Goal: Check status: Check status

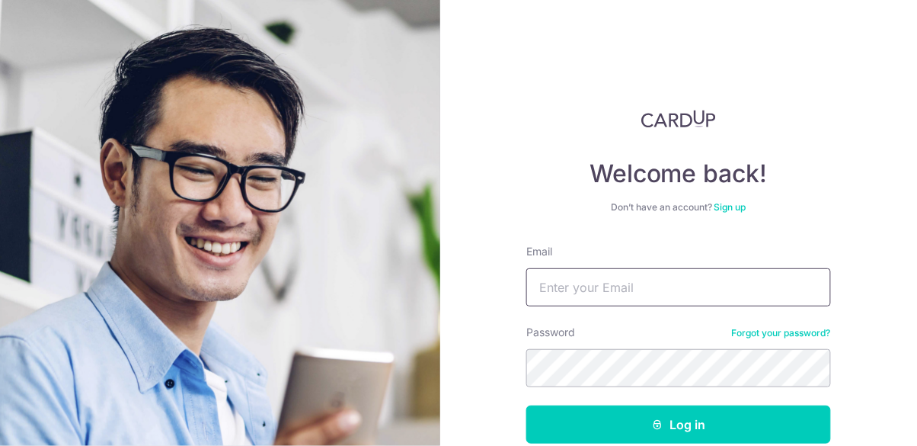
type input "[EMAIL_ADDRESS][DOMAIN_NAME]"
click at [526, 405] on button "Log in" at bounding box center [678, 424] width 305 height 38
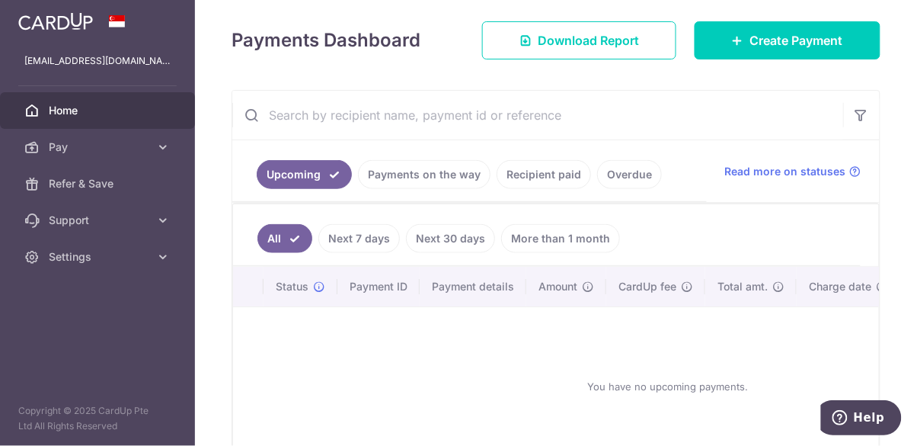
scroll to position [205, 0]
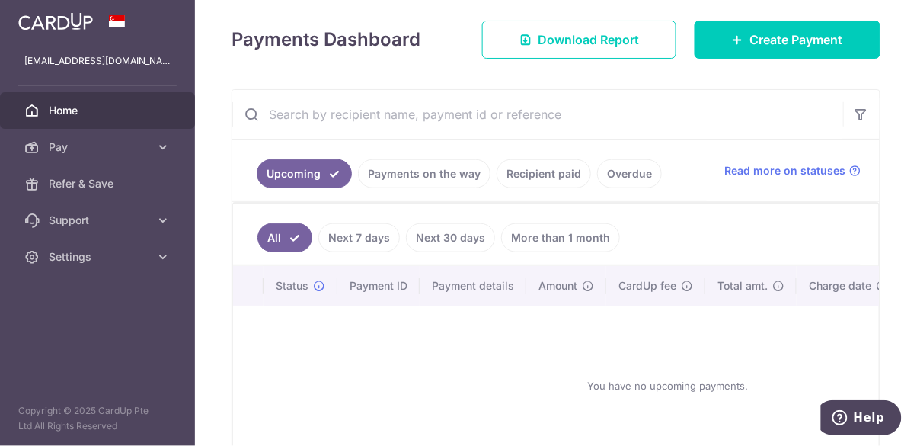
click at [617, 183] on link "Overdue" at bounding box center [629, 173] width 65 height 29
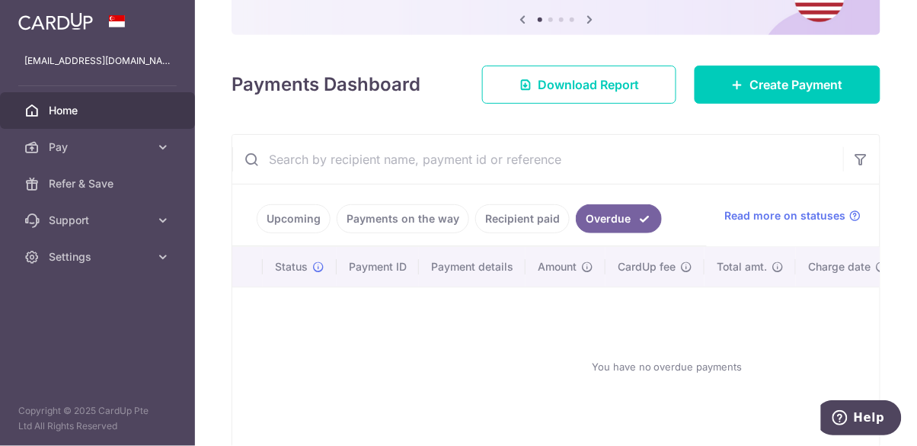
click at [292, 226] on link "Upcoming" at bounding box center [294, 218] width 74 height 29
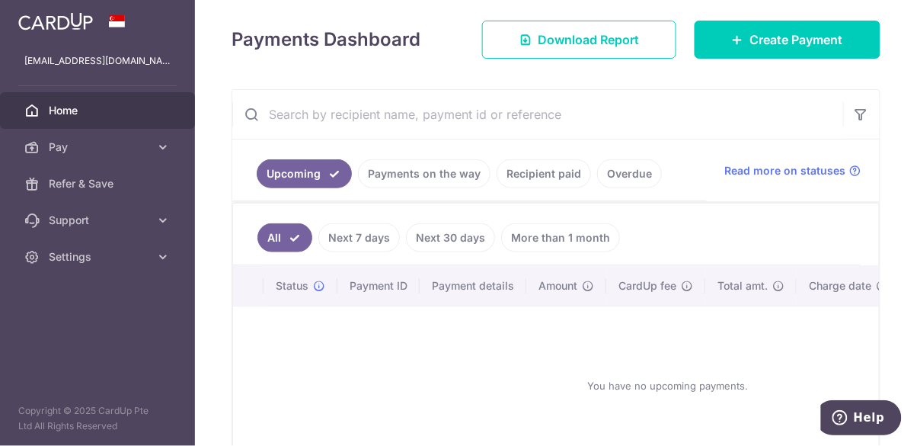
click at [322, 177] on link "Upcoming" at bounding box center [304, 173] width 95 height 29
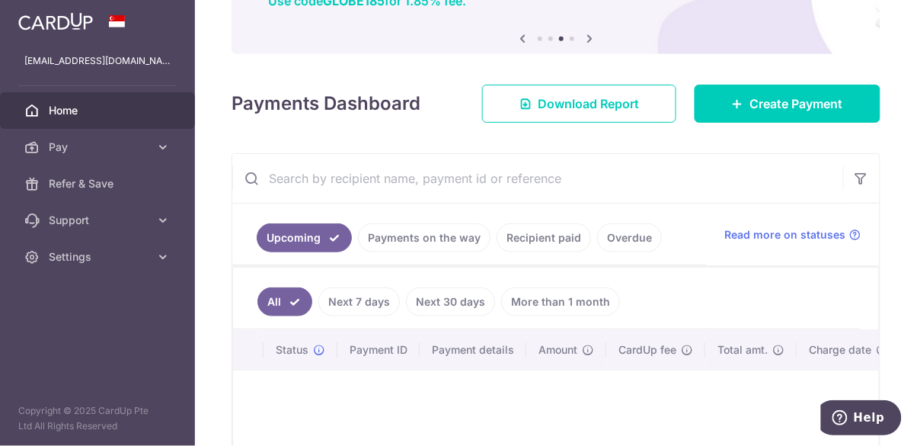
scroll to position [134, 0]
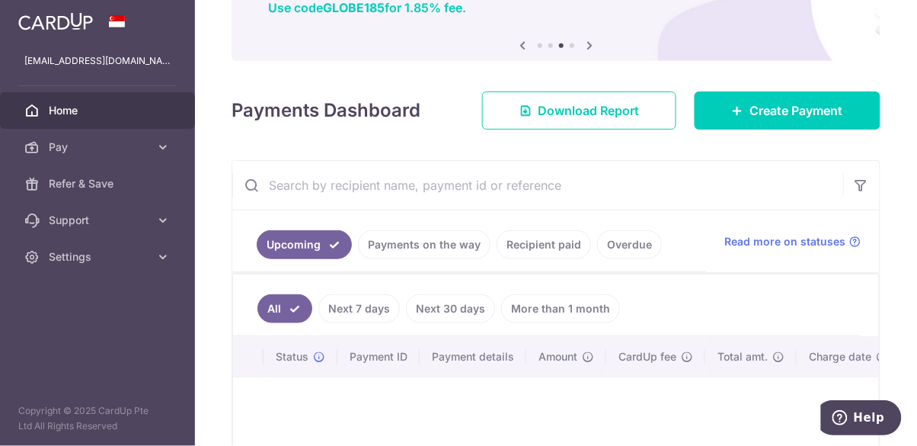
click at [317, 246] on link "Upcoming" at bounding box center [304, 244] width 95 height 29
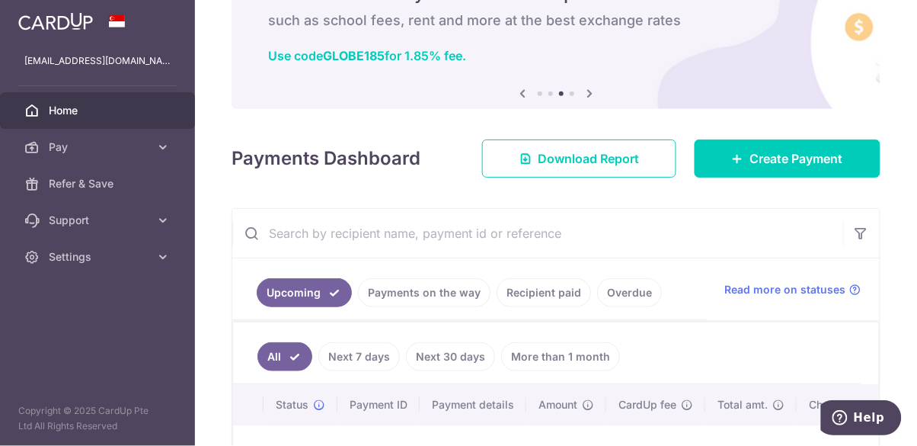
scroll to position [85, 0]
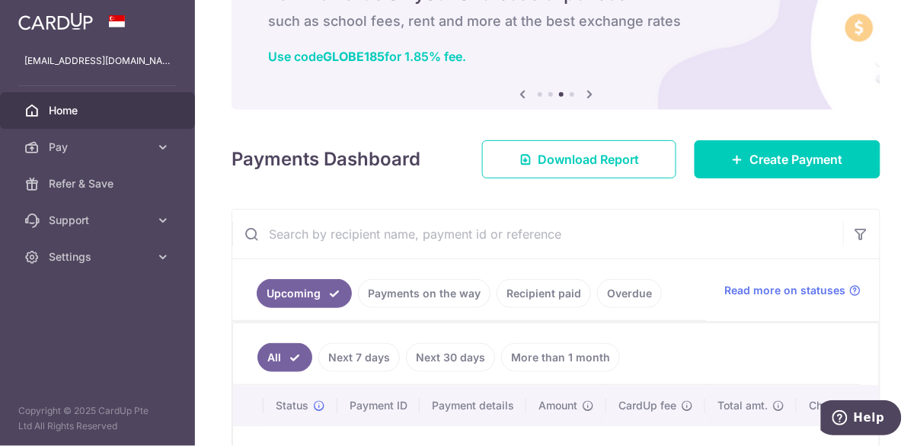
click at [337, 302] on link "Upcoming" at bounding box center [304, 293] width 95 height 29
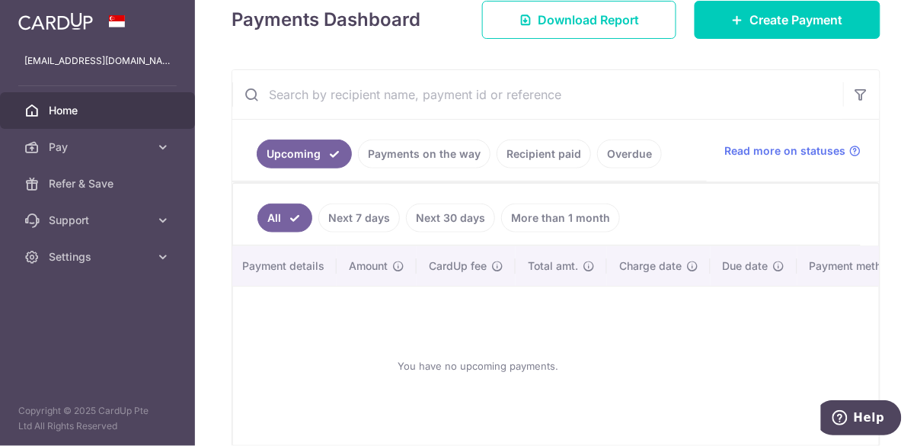
scroll to position [0, 218]
click at [68, 120] on link "Home" at bounding box center [97, 110] width 195 height 37
click at [450, 156] on link "Payments on the way" at bounding box center [424, 153] width 133 height 29
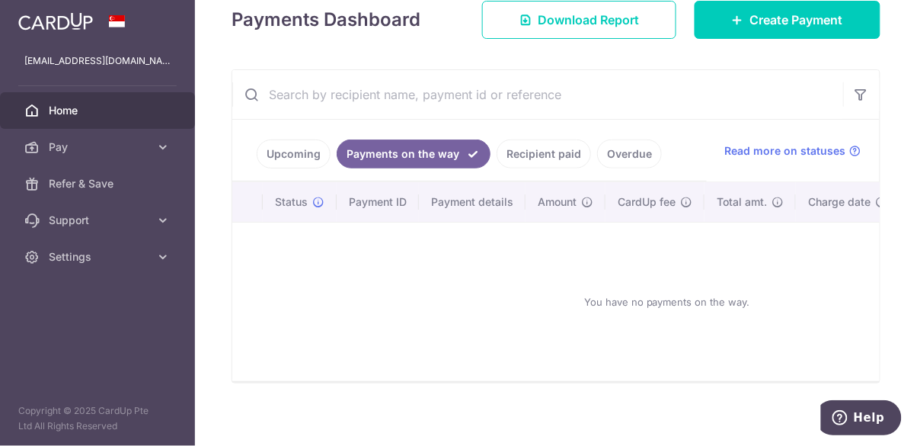
scroll to position [160, 0]
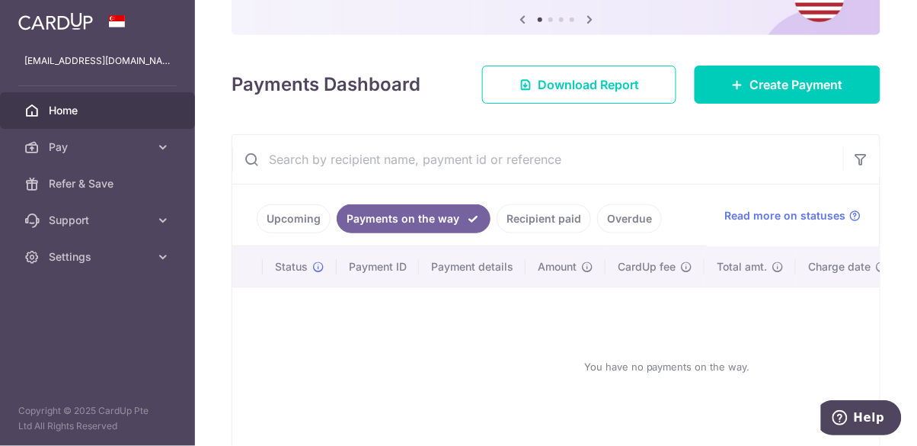
click at [545, 229] on link "Recipient paid" at bounding box center [544, 218] width 94 height 29
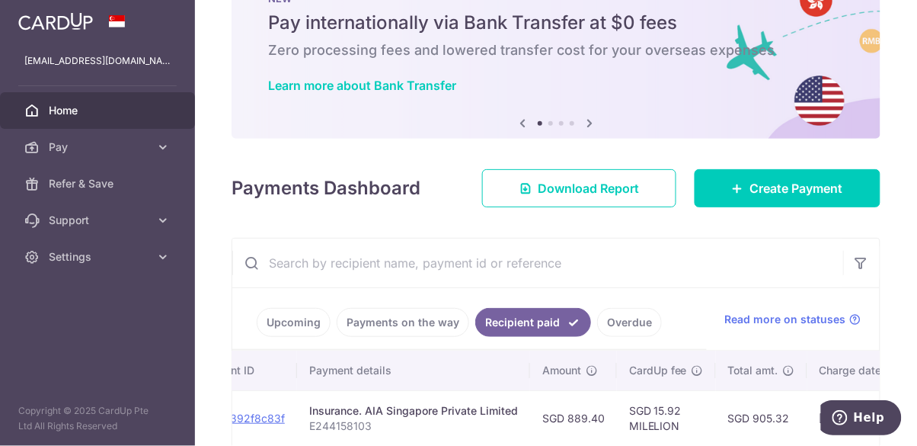
scroll to position [0, 0]
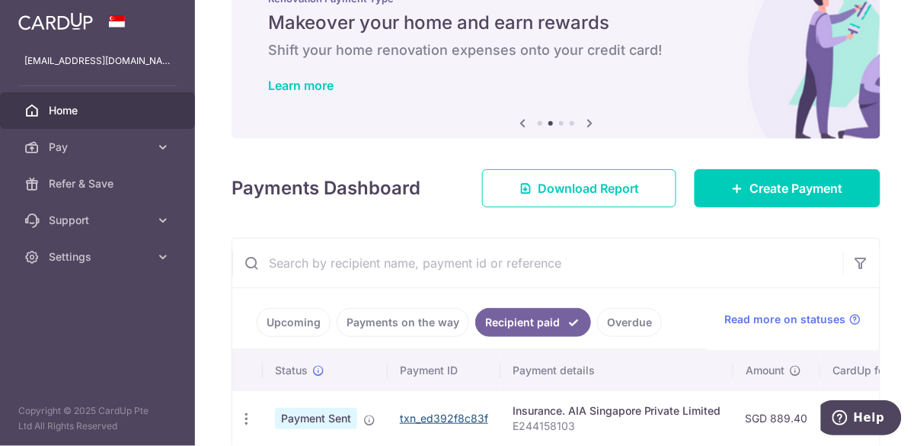
click at [456, 419] on link "txn_ed392f8c83f" at bounding box center [444, 417] width 88 height 13
